Goal: Book appointment/travel/reservation

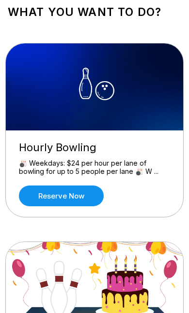
scroll to position [65, 0]
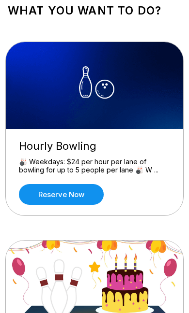
click at [71, 191] on link "Reserve now" at bounding box center [61, 194] width 85 height 21
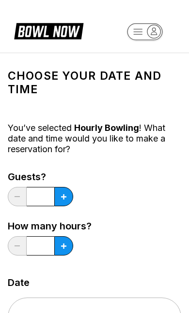
click at [61, 191] on button at bounding box center [63, 196] width 19 height 19
type input "*"
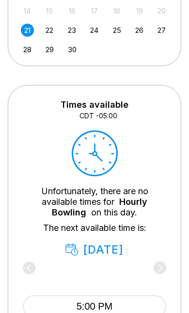
scroll to position [389, 0]
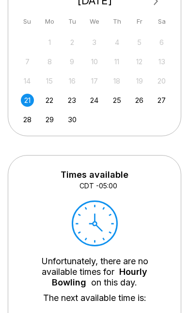
click at [49, 104] on div "22" at bounding box center [49, 100] width 13 height 13
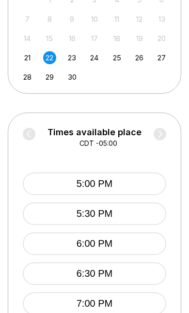
click at [32, 56] on div "21" at bounding box center [27, 57] width 13 height 13
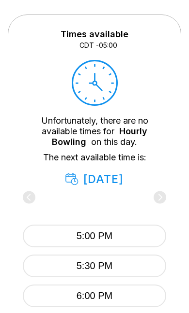
scroll to position [461, 0]
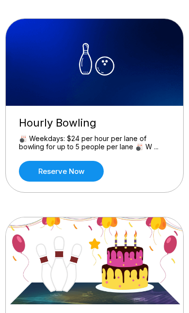
click at [73, 171] on link "Reserve now" at bounding box center [61, 171] width 85 height 21
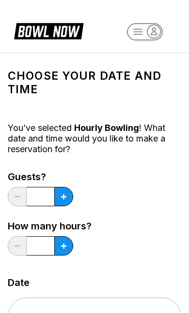
click at [60, 199] on button at bounding box center [63, 196] width 19 height 19
type input "*"
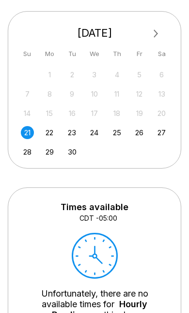
scroll to position [294, 0]
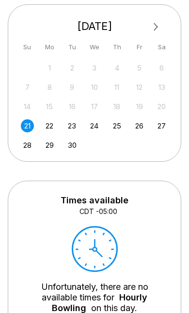
click at [50, 139] on div "29" at bounding box center [49, 145] width 13 height 13
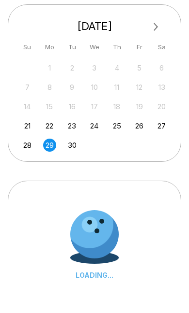
click at [50, 120] on div "22" at bounding box center [49, 125] width 13 height 13
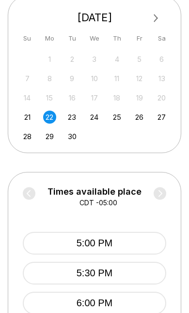
click at [25, 119] on div "21" at bounding box center [27, 117] width 13 height 13
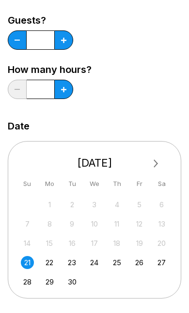
scroll to position [129, 0]
